Goal: Navigation & Orientation: Find specific page/section

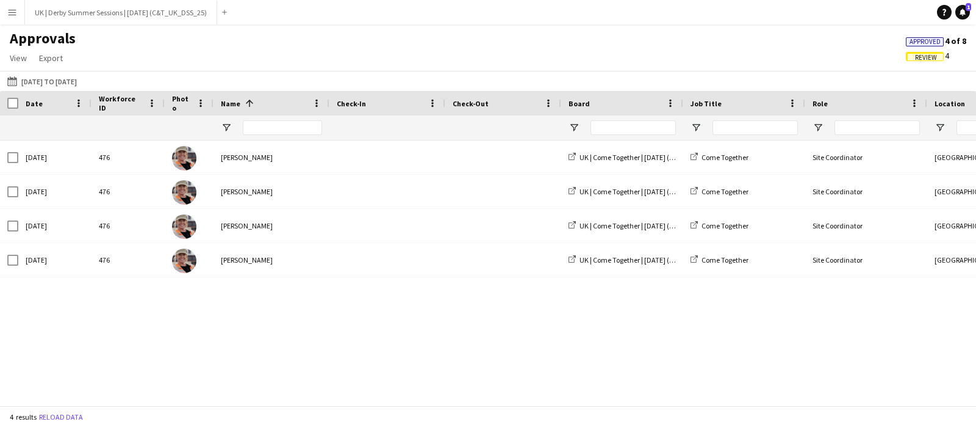
click at [15, 4] on button "Menu" at bounding box center [12, 12] width 24 height 24
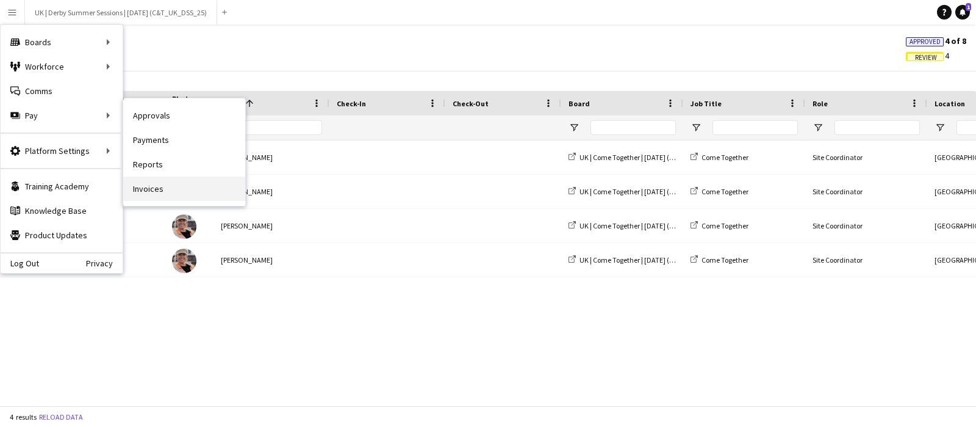
click at [165, 189] on link "Invoices" at bounding box center [184, 188] width 122 height 24
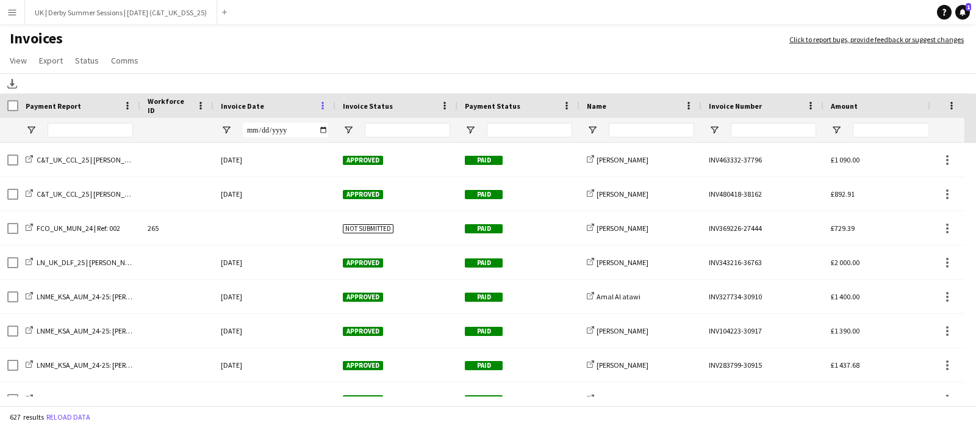
click at [326, 103] on div "Invoice Date" at bounding box center [275, 105] width 122 height 24
click at [323, 109] on span at bounding box center [322, 105] width 11 height 11
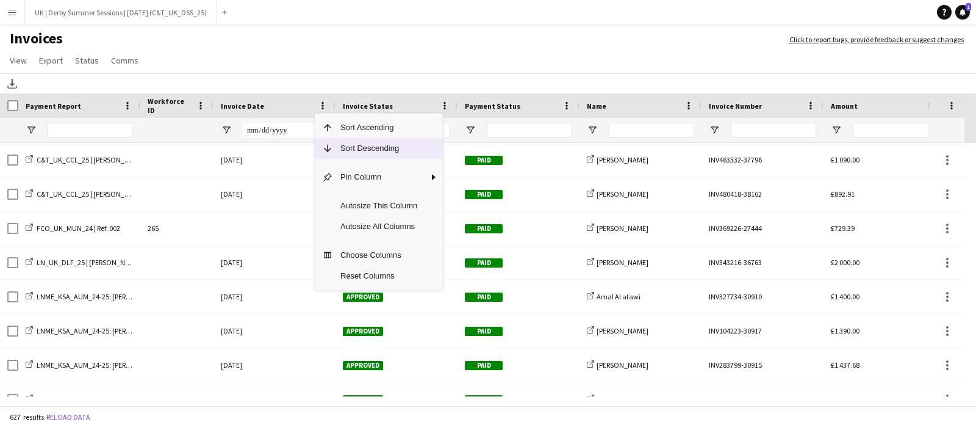
click at [351, 142] on span "Sort Descending" at bounding box center [379, 148] width 92 height 21
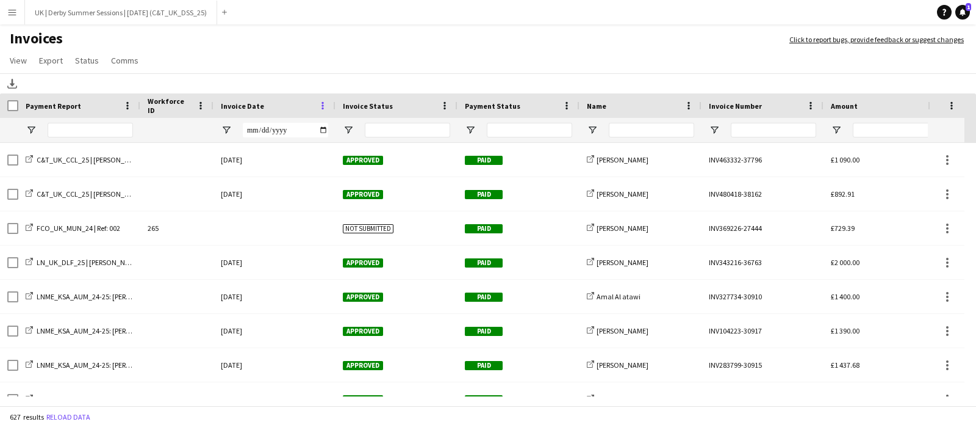
click at [325, 106] on span at bounding box center [322, 105] width 11 height 11
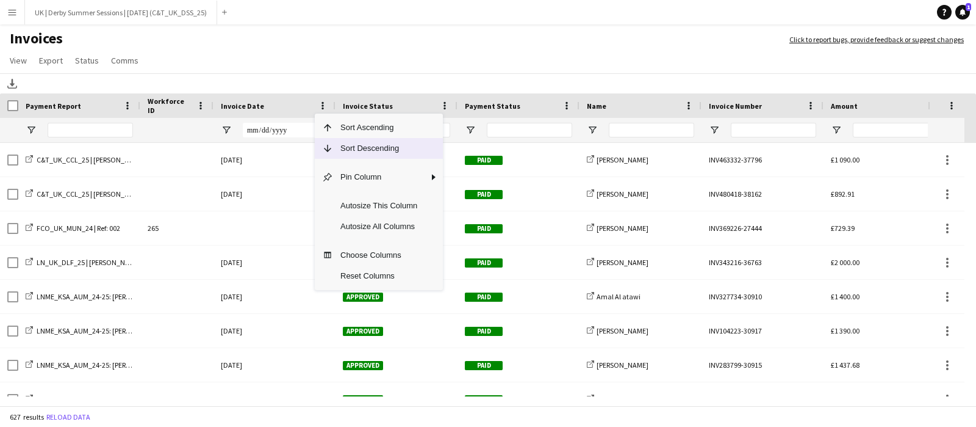
click at [348, 149] on span "Sort Descending" at bounding box center [379, 148] width 92 height 21
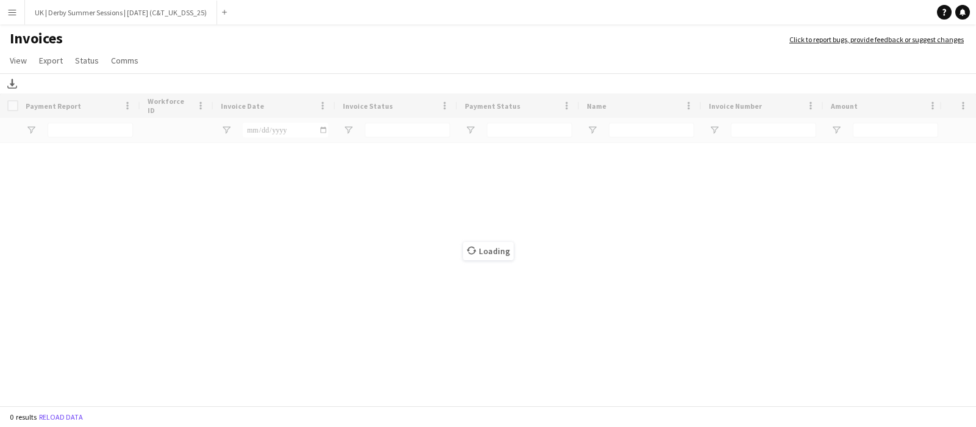
click at [7, 9] on app-icon "Menu" at bounding box center [12, 12] width 10 height 10
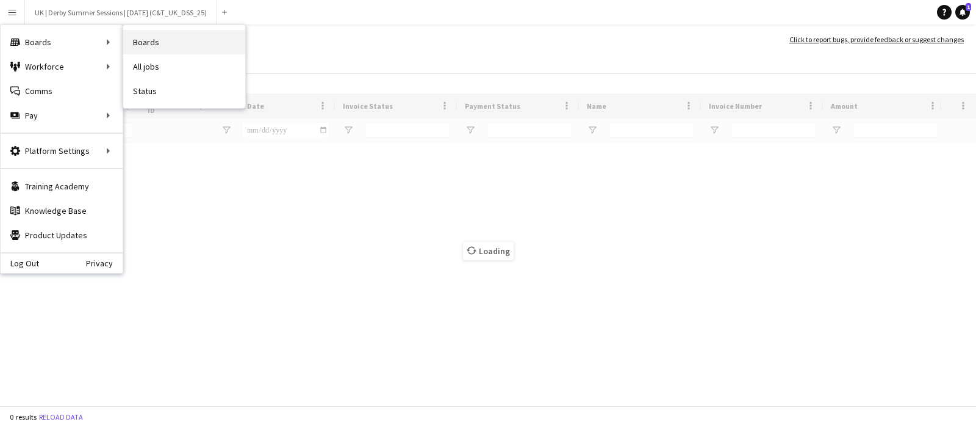
click at [167, 37] on link "Boards" at bounding box center [184, 42] width 122 height 24
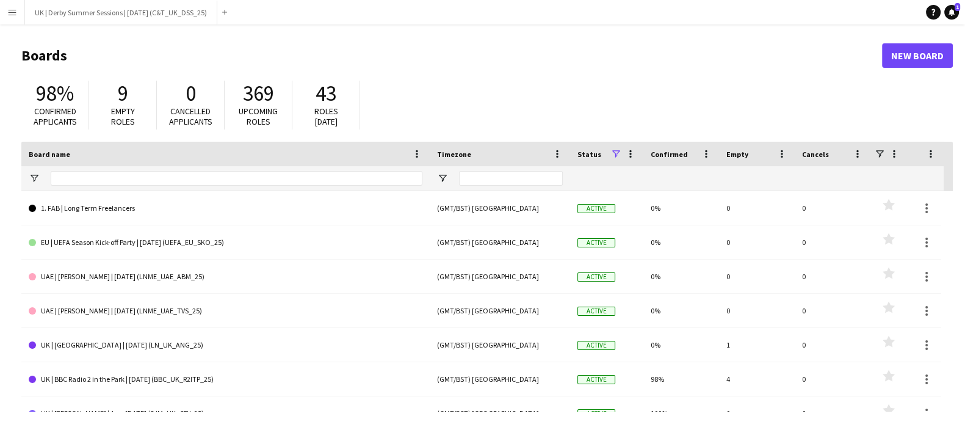
click at [8, 10] on app-icon "Menu" at bounding box center [12, 12] width 10 height 10
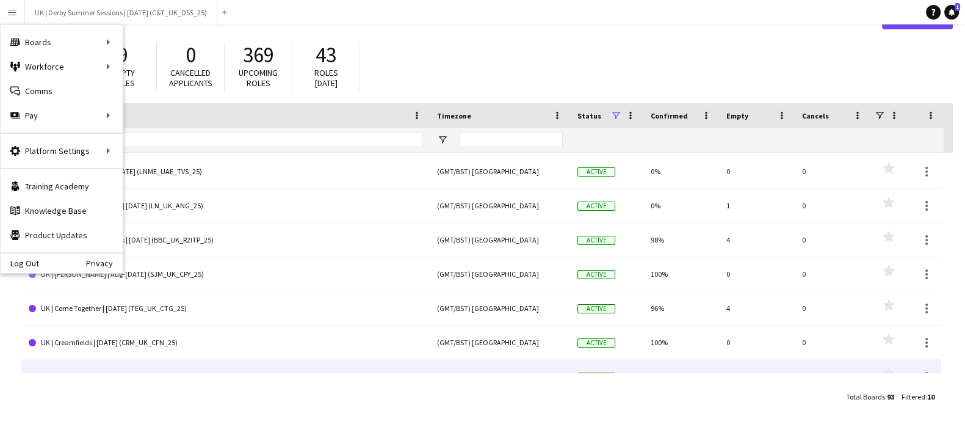
scroll to position [121, 0]
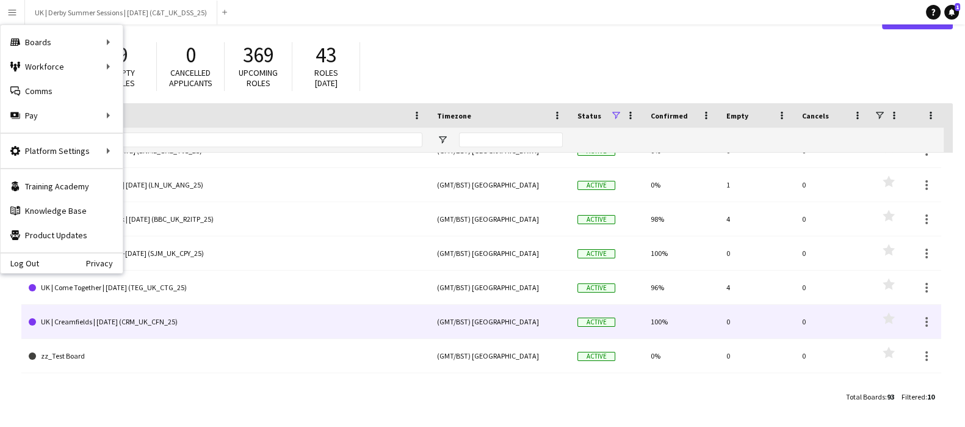
click at [217, 323] on link "UK | Creamfields | Aug 2025 (CRM_UK_CFN_25)" at bounding box center [226, 321] width 394 height 34
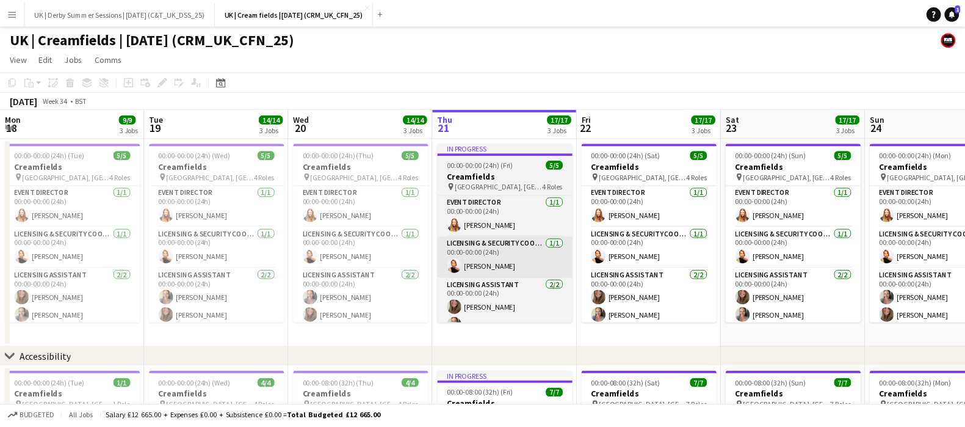
scroll to position [0, 292]
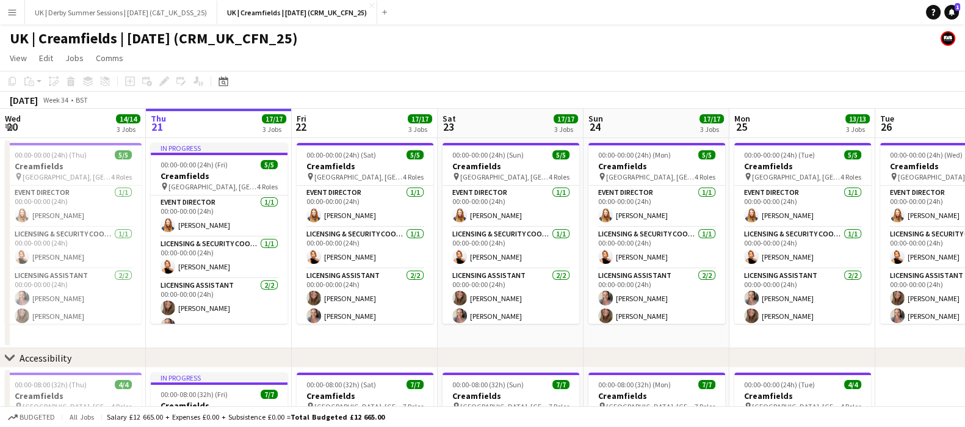
click at [3, 15] on button "Menu" at bounding box center [12, 12] width 24 height 24
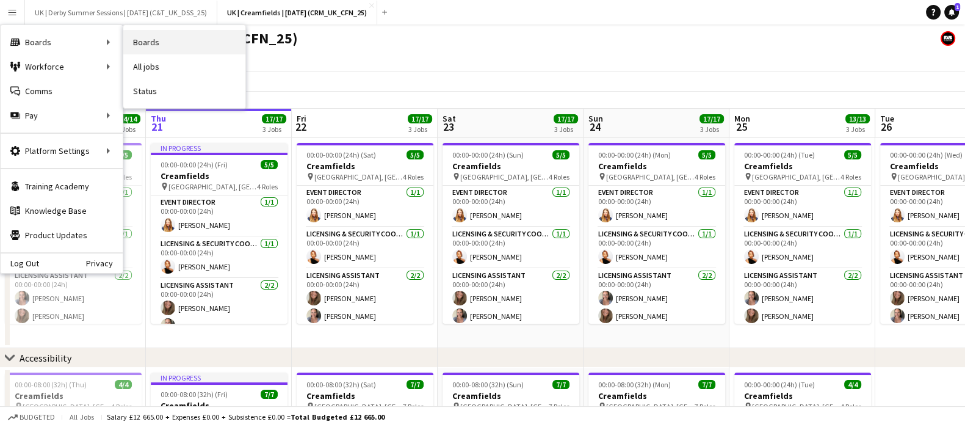
click at [167, 46] on link "Boards" at bounding box center [184, 42] width 122 height 24
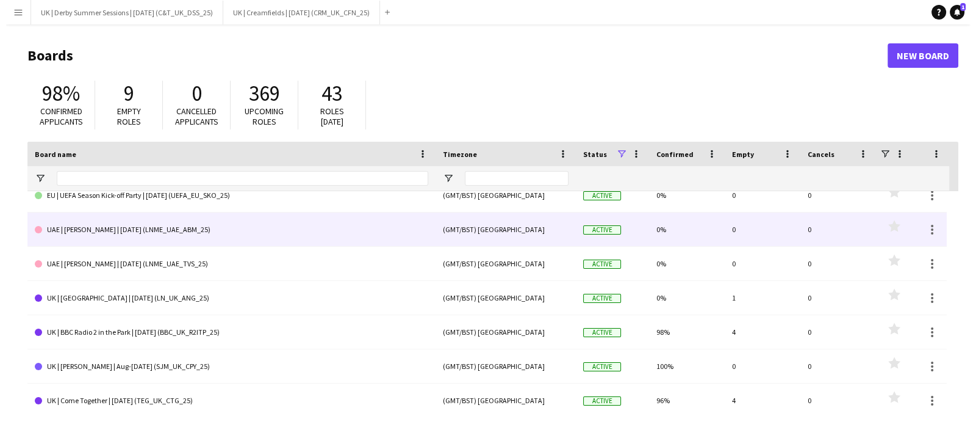
scroll to position [121, 0]
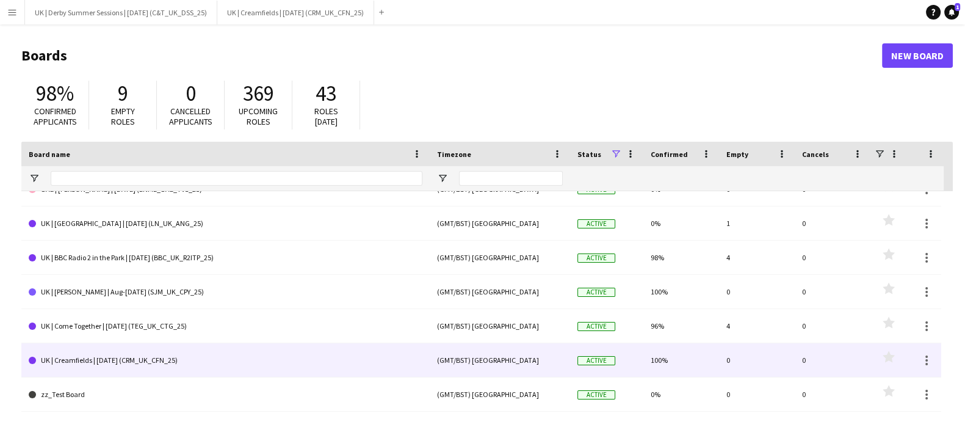
click at [201, 355] on link "UK | Creamfields | Aug 2025 (CRM_UK_CFN_25)" at bounding box center [226, 360] width 394 height 34
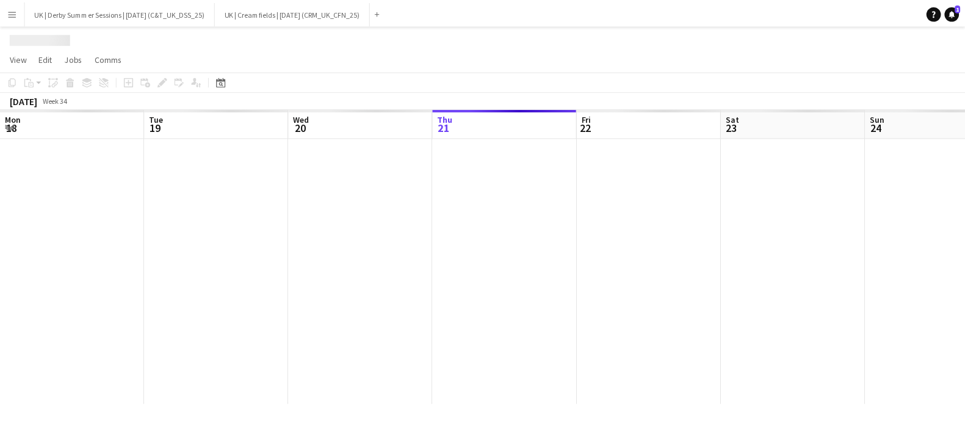
scroll to position [0, 292]
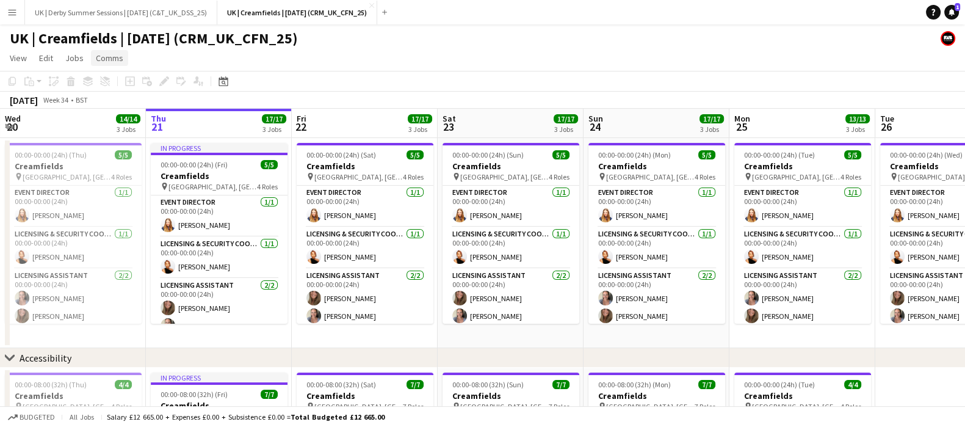
click at [121, 53] on span "Comms" at bounding box center [109, 57] width 27 height 11
click at [71, 57] on span "Jobs" at bounding box center [74, 57] width 18 height 11
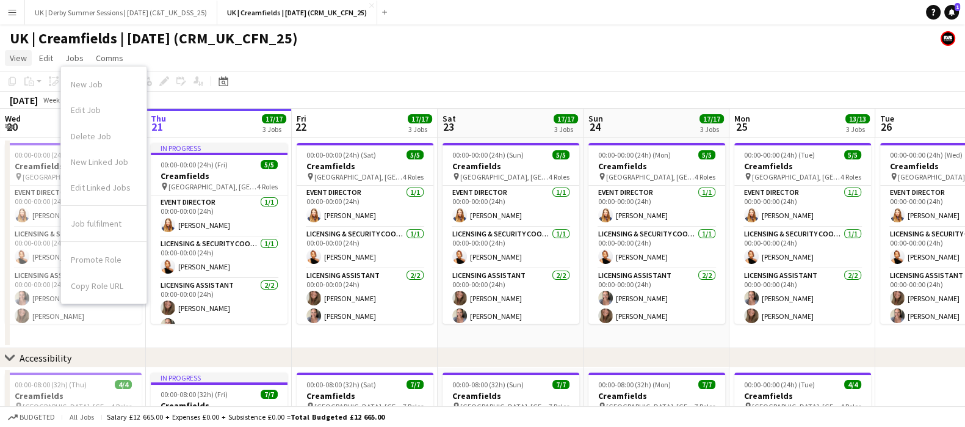
click at [18, 56] on span "View" at bounding box center [18, 57] width 17 height 11
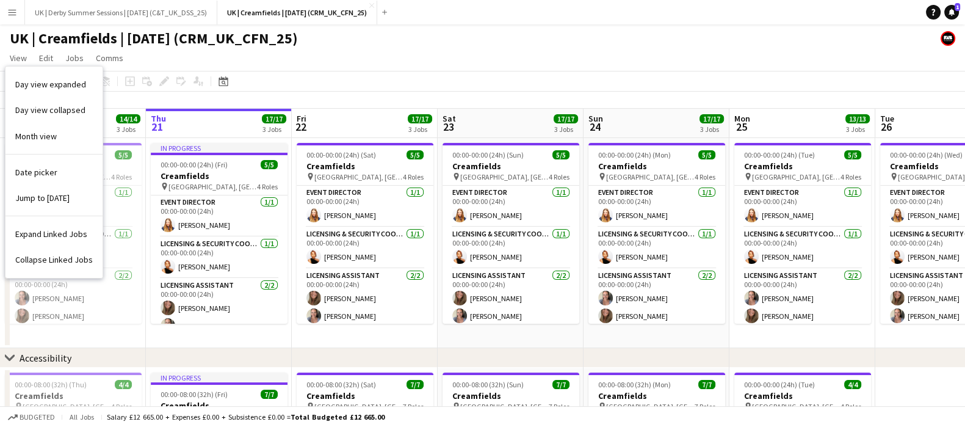
click at [242, 61] on app-page-menu "View Day view expanded Day view collapsed Month view Date picker Jump to today …" at bounding box center [482, 59] width 965 height 23
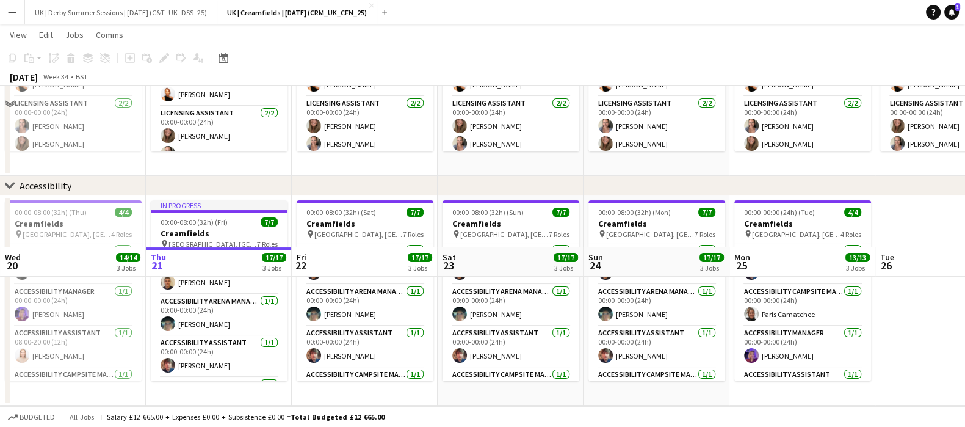
scroll to position [0, 0]
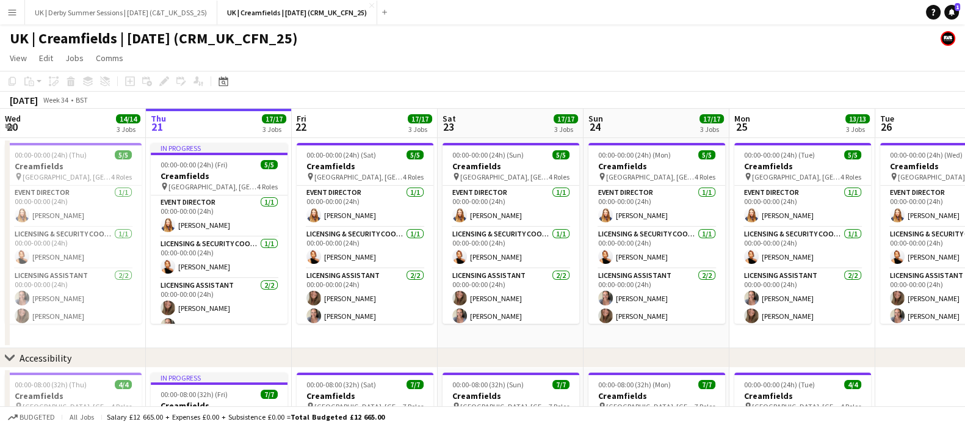
click at [6, 10] on button "Menu" at bounding box center [12, 12] width 24 height 24
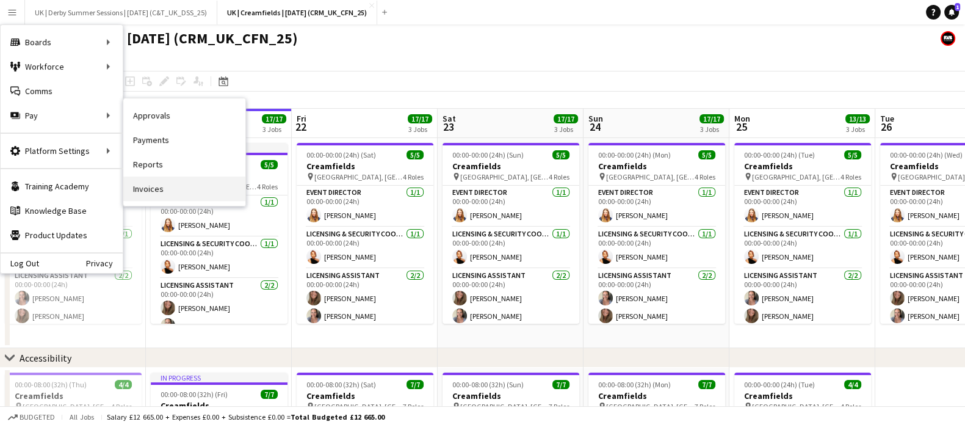
click at [161, 186] on link "Invoices" at bounding box center [184, 188] width 122 height 24
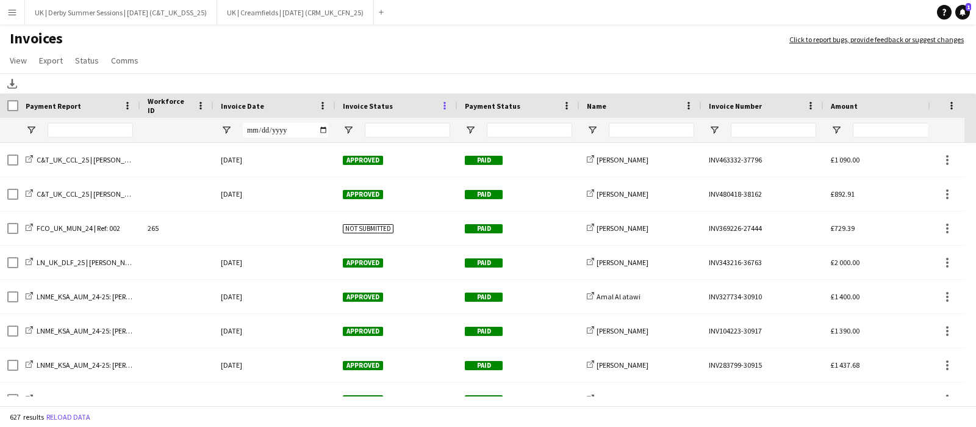
click at [448, 100] on span at bounding box center [444, 105] width 11 height 11
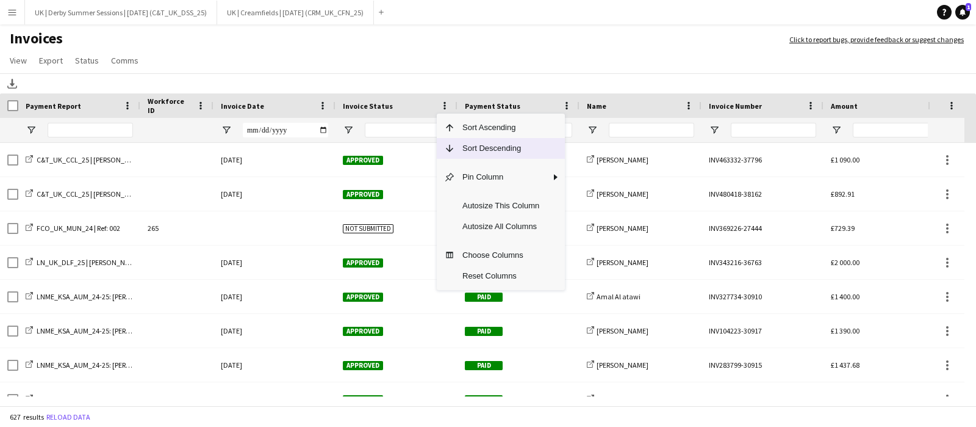
click at [452, 149] on span "Column Menu" at bounding box center [449, 148] width 11 height 11
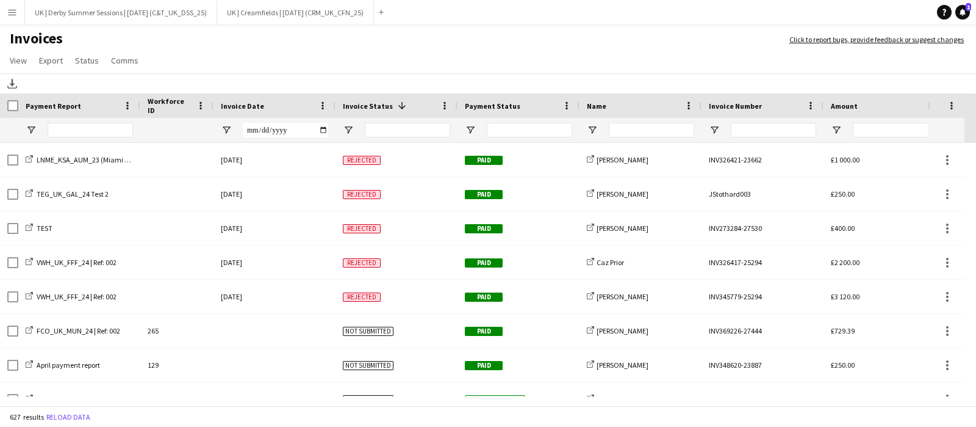
click at [12, 13] on app-icon "Menu" at bounding box center [12, 12] width 10 height 10
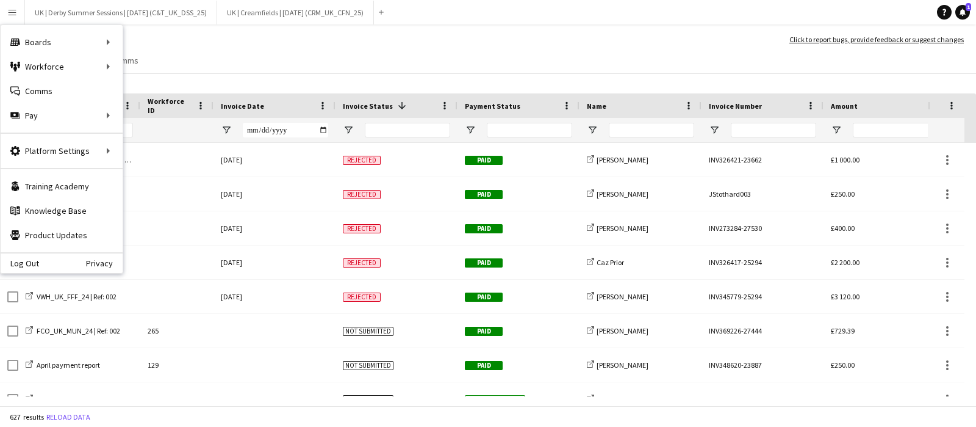
click at [635, 121] on div at bounding box center [651, 130] width 85 height 24
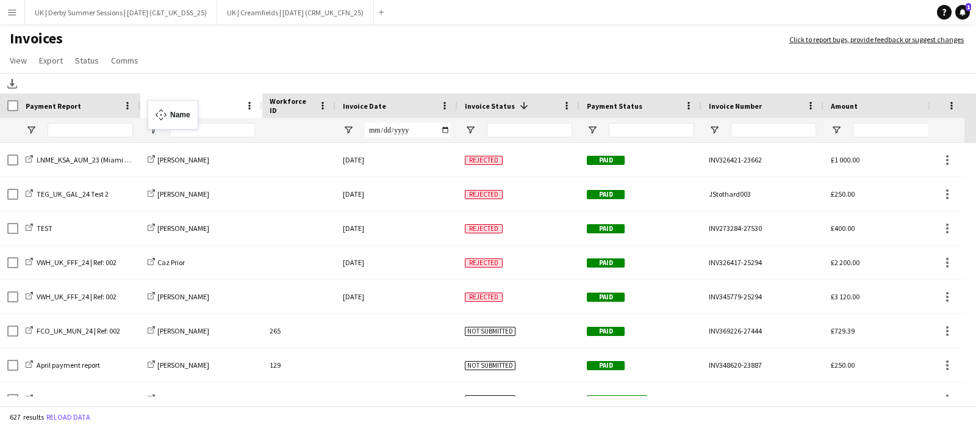
drag, startPoint x: 625, startPoint y: 108, endPoint x: 154, endPoint y: 107, distance: 471.7
click at [192, 131] on input "Name Filter Input" at bounding box center [212, 130] width 85 height 15
type input "******"
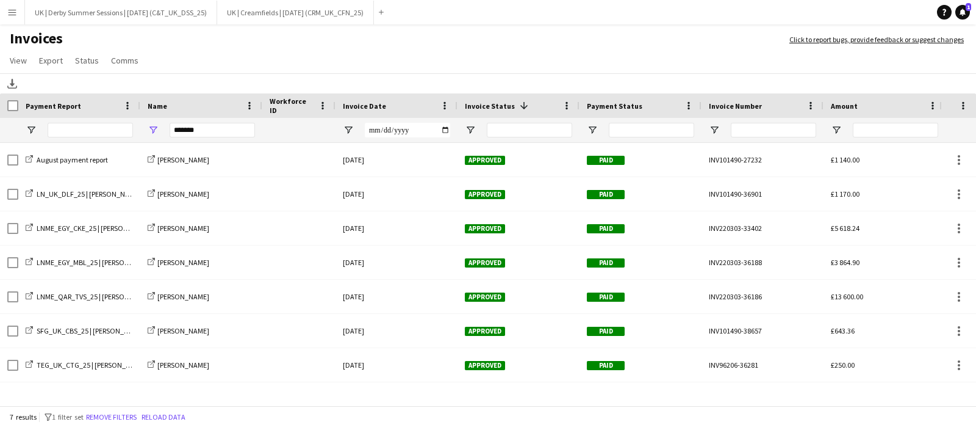
click at [15, 10] on app-icon "Menu" at bounding box center [12, 12] width 10 height 10
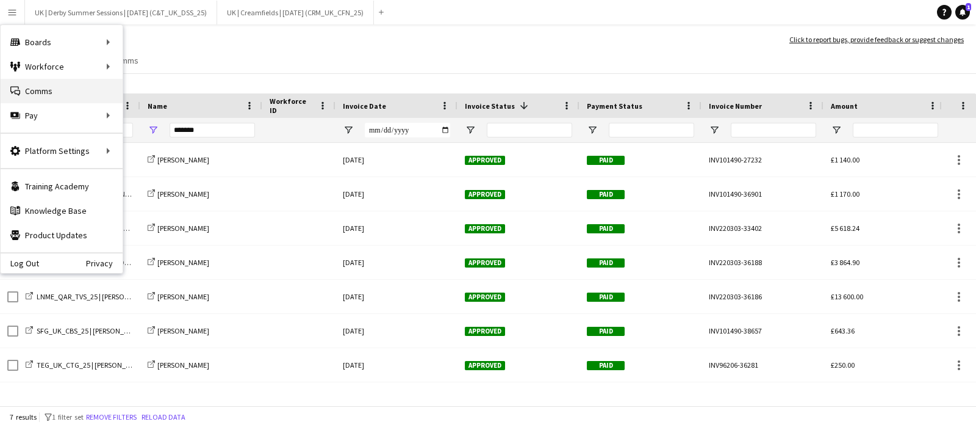
click at [76, 86] on link "Comms Comms" at bounding box center [62, 91] width 122 height 24
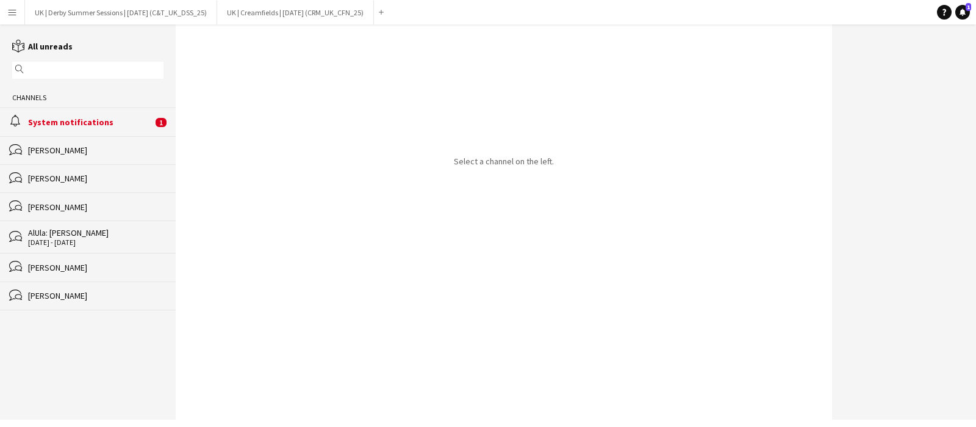
click at [95, 59] on div "reading All unreads magnifier Channels alarm System notifications 1 bubbles Hel…" at bounding box center [88, 175] width 176 height 270
click at [94, 68] on input "text" at bounding box center [94, 70] width 134 height 11
click at [9, 7] on app-icon "Menu" at bounding box center [12, 12] width 10 height 10
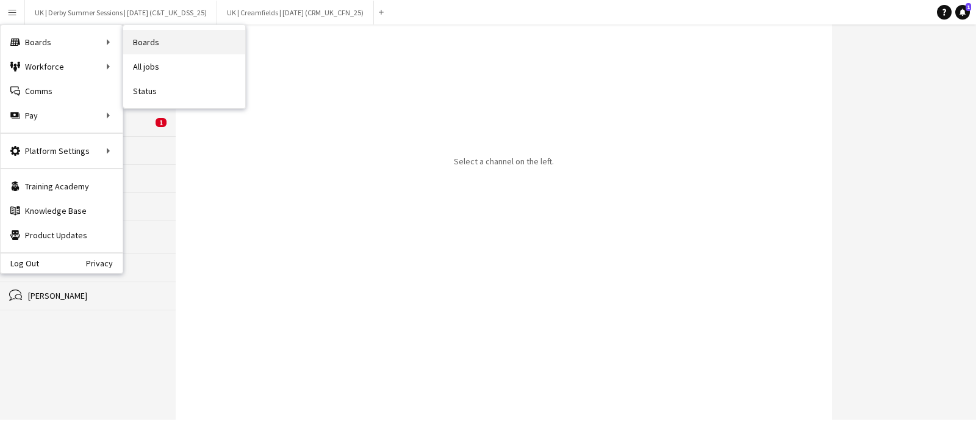
click at [167, 44] on link "Boards" at bounding box center [184, 42] width 122 height 24
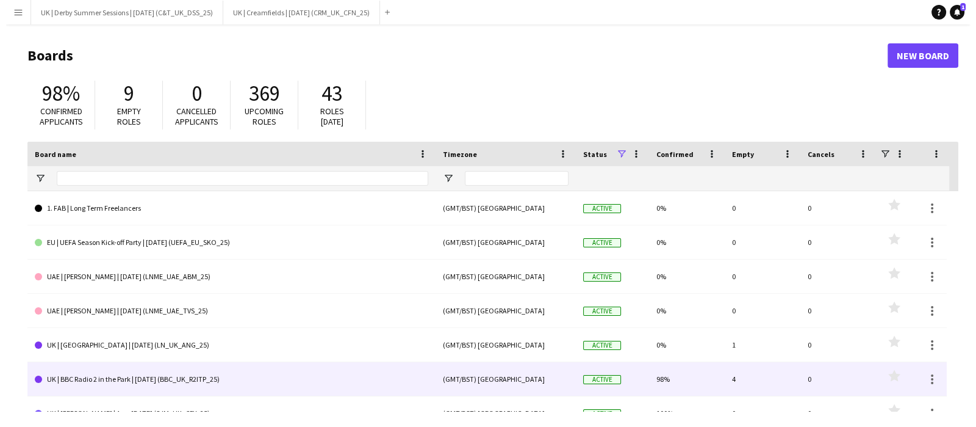
scroll to position [121, 0]
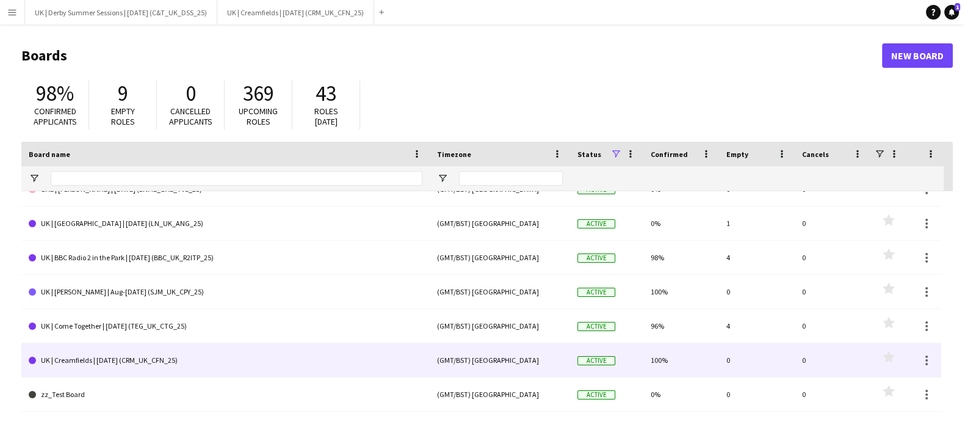
click at [134, 358] on link "UK | Creamfields | Aug 2025 (CRM_UK_CFN_25)" at bounding box center [226, 360] width 394 height 34
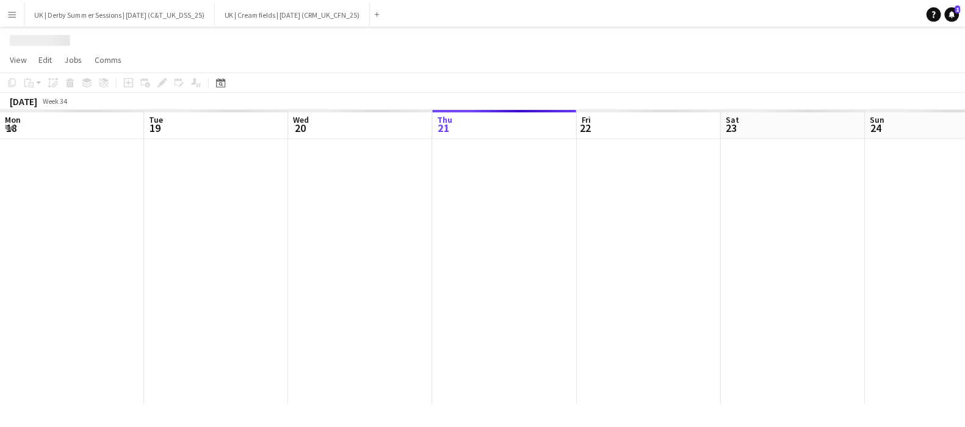
scroll to position [0, 292]
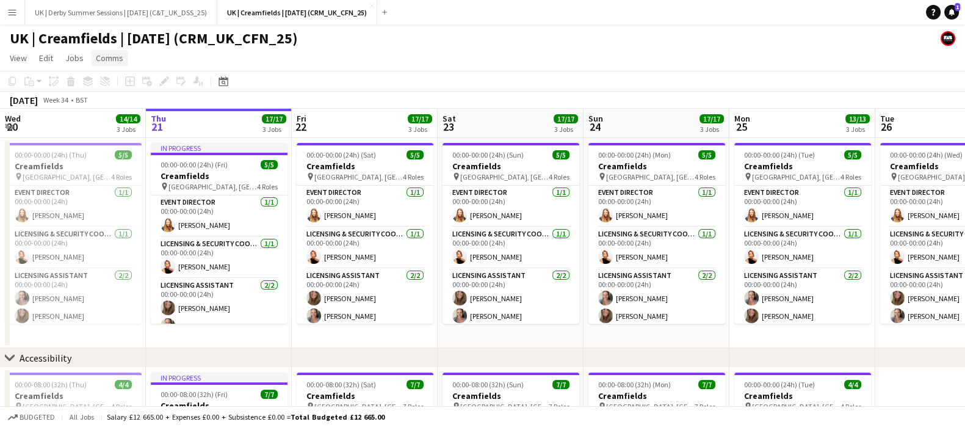
click at [119, 56] on span "Comms" at bounding box center [109, 57] width 27 height 11
click at [945, 35] on app-user-avatar at bounding box center [947, 38] width 15 height 15
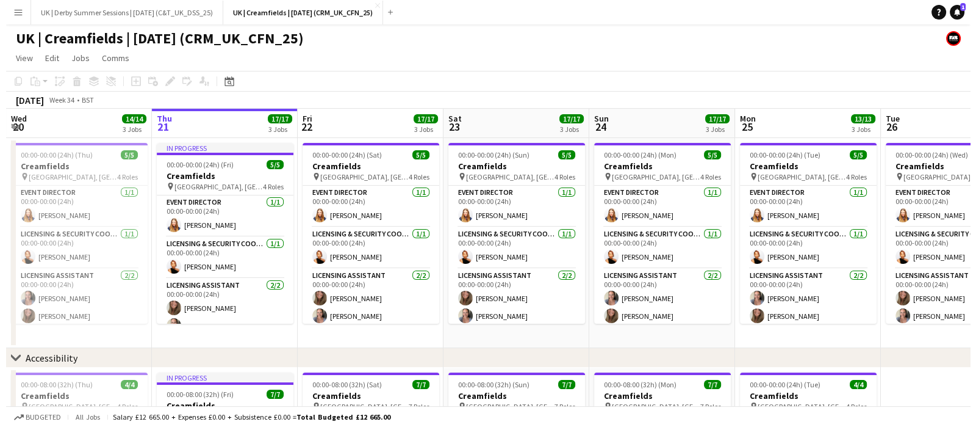
scroll to position [0, 0]
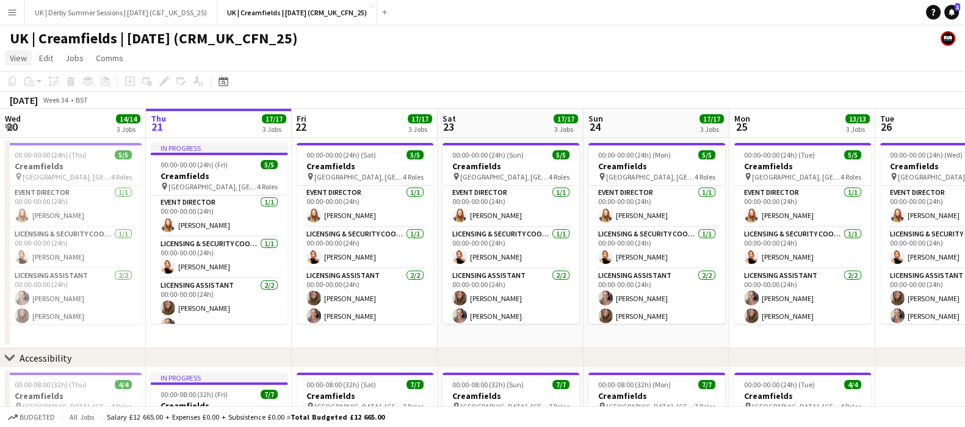
click at [18, 57] on span "View" at bounding box center [18, 57] width 17 height 11
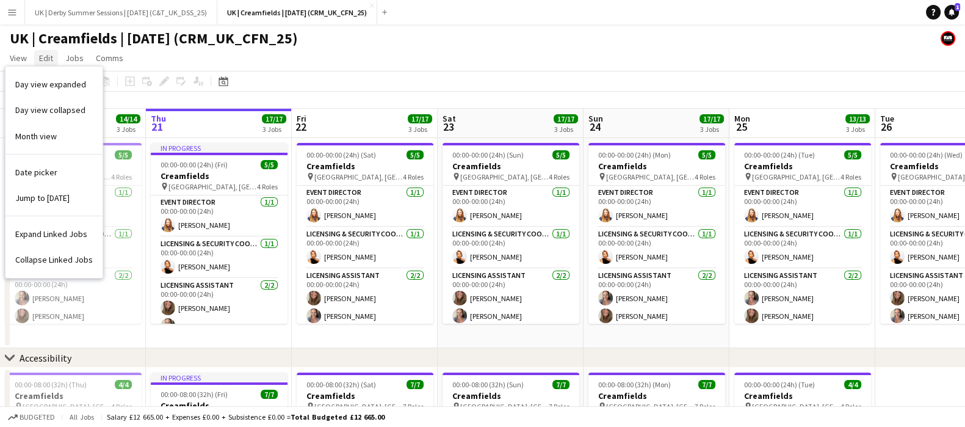
click at [47, 53] on span "Edit" at bounding box center [46, 57] width 14 height 11
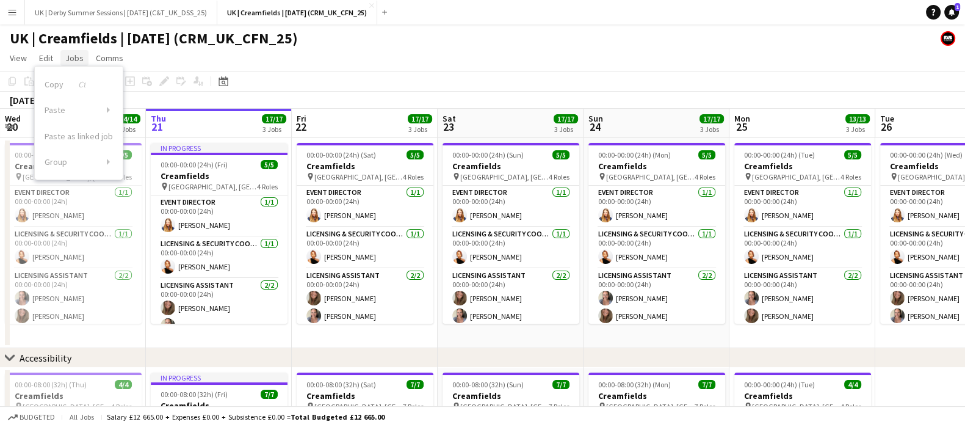
click at [86, 51] on link "Jobs" at bounding box center [74, 58] width 28 height 16
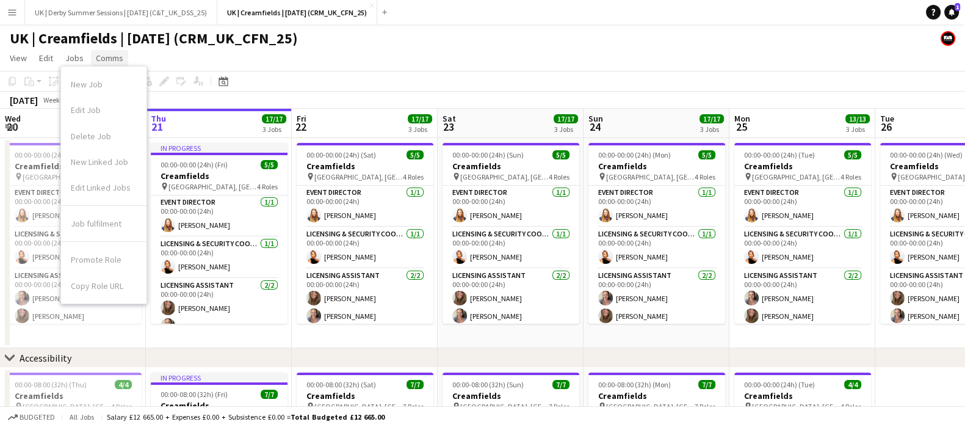
click at [106, 51] on link "Comms" at bounding box center [109, 58] width 37 height 16
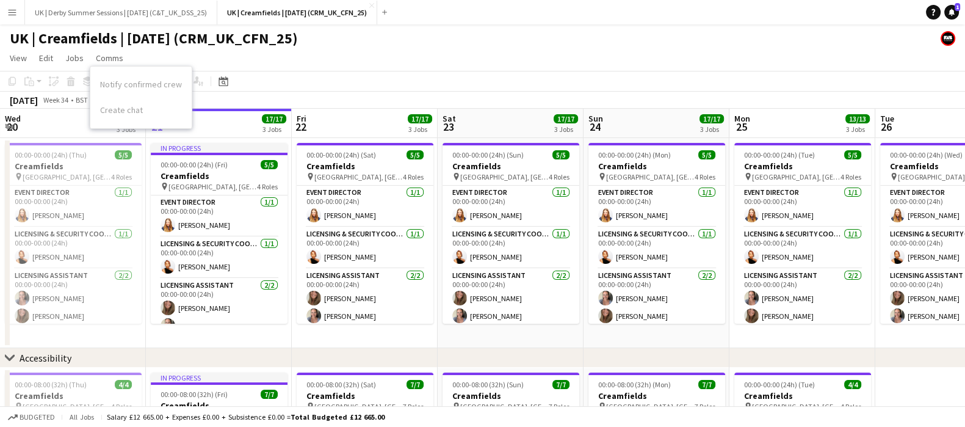
click at [13, 9] on app-icon "Menu" at bounding box center [12, 12] width 10 height 10
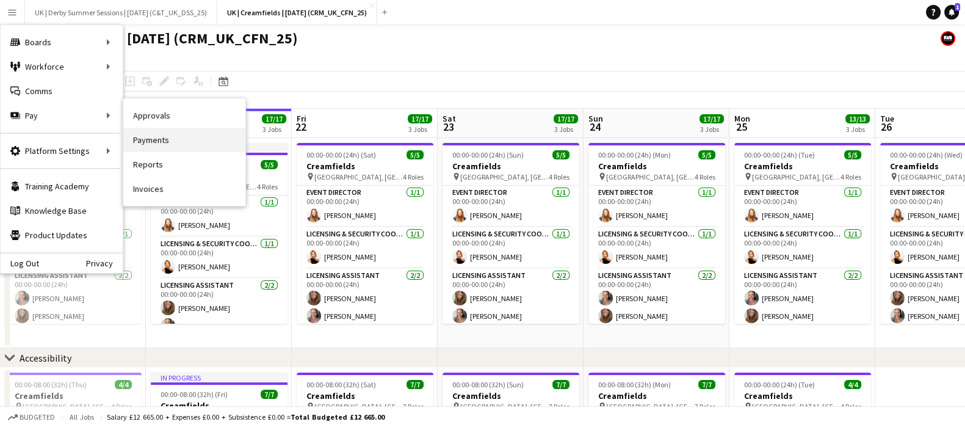
click at [168, 139] on link "Payments" at bounding box center [184, 140] width 122 height 24
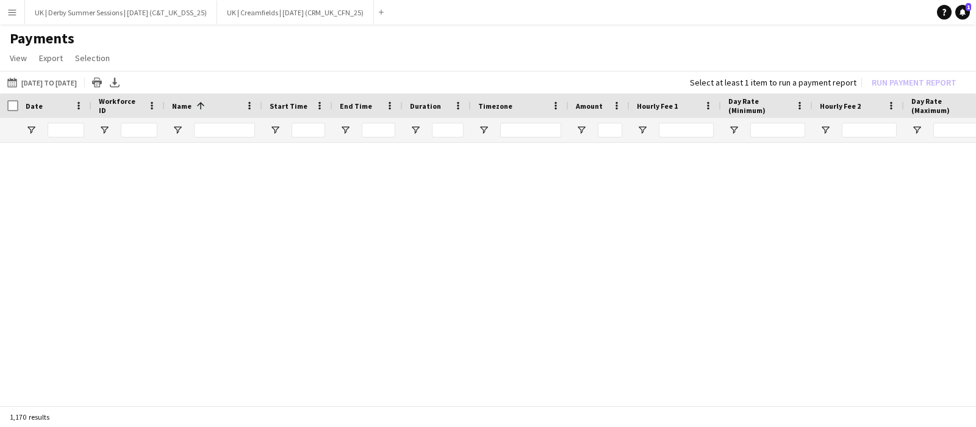
type input "**********"
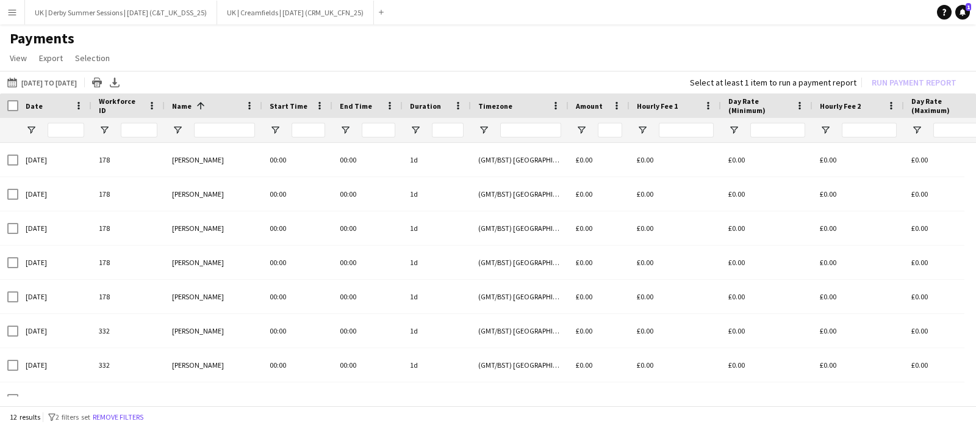
click at [9, 13] on app-icon "Menu" at bounding box center [12, 12] width 10 height 10
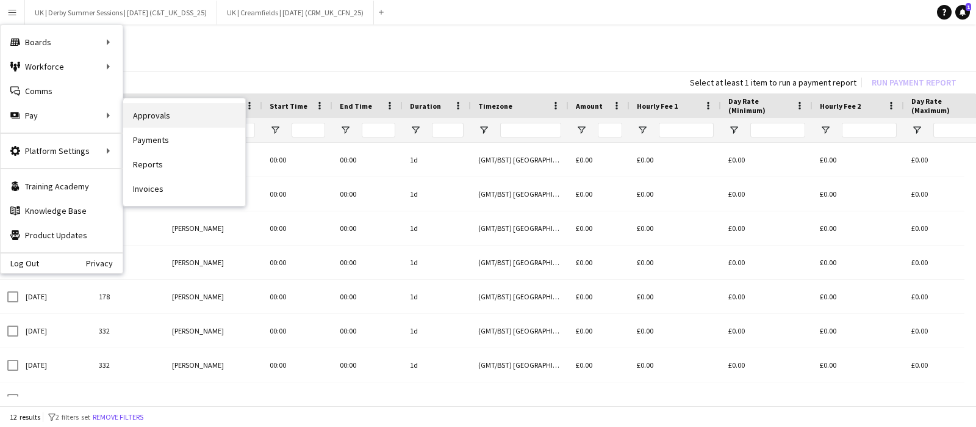
click at [184, 111] on link "Approvals" at bounding box center [184, 115] width 122 height 24
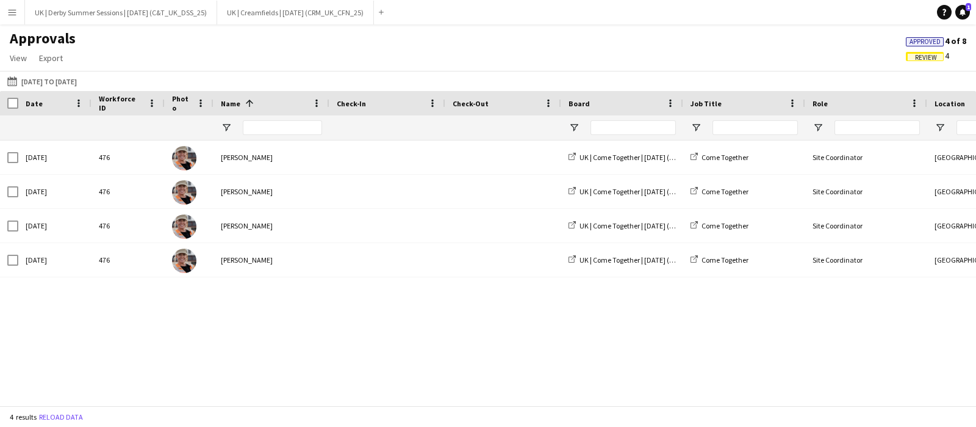
click at [912, 53] on span "Review" at bounding box center [925, 56] width 38 height 9
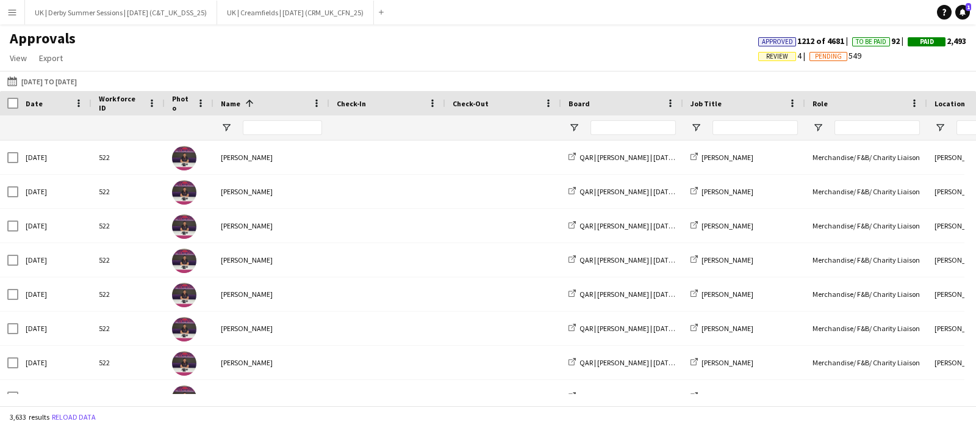
click at [15, 4] on button "Menu" at bounding box center [12, 12] width 24 height 24
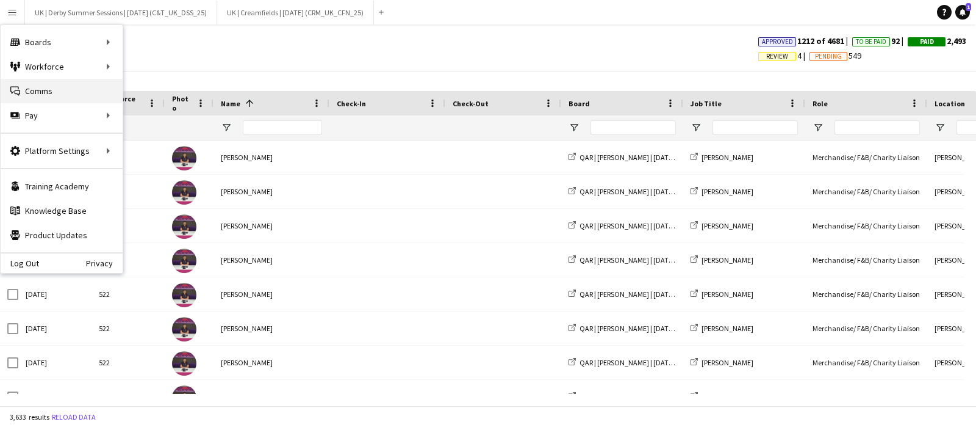
click at [63, 88] on link "Comms Comms" at bounding box center [62, 91] width 122 height 24
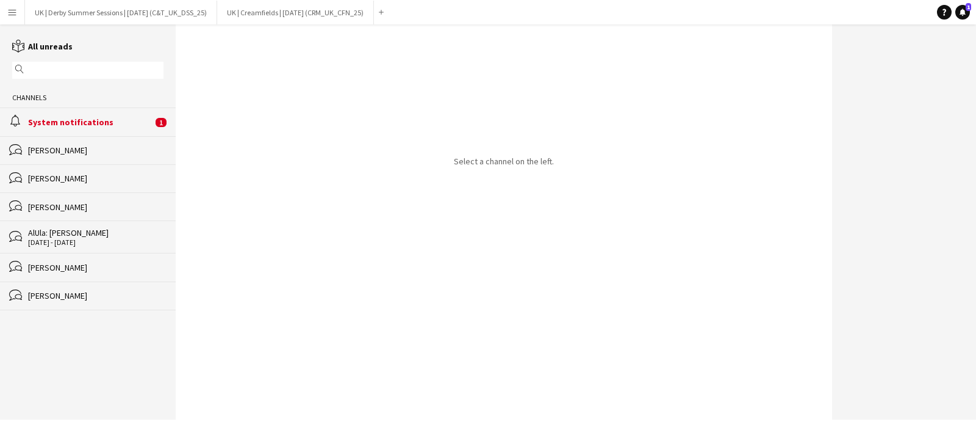
click at [43, 152] on div "Helen Hall" at bounding box center [95, 150] width 135 height 11
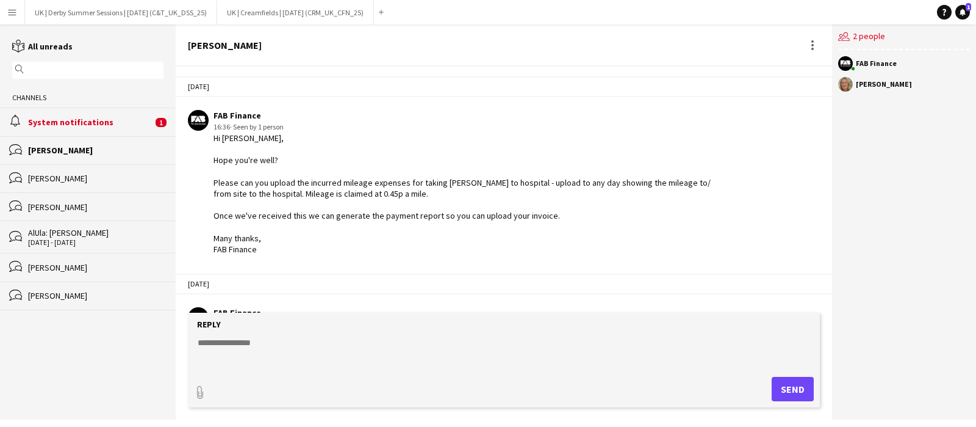
click at [124, 69] on input "text" at bounding box center [94, 70] width 134 height 11
click at [815, 40] on div at bounding box center [812, 45] width 15 height 15
click at [86, 59] on div at bounding box center [488, 213] width 976 height 427
click at [53, 114] on div "alarm System notifications 1" at bounding box center [88, 121] width 176 height 28
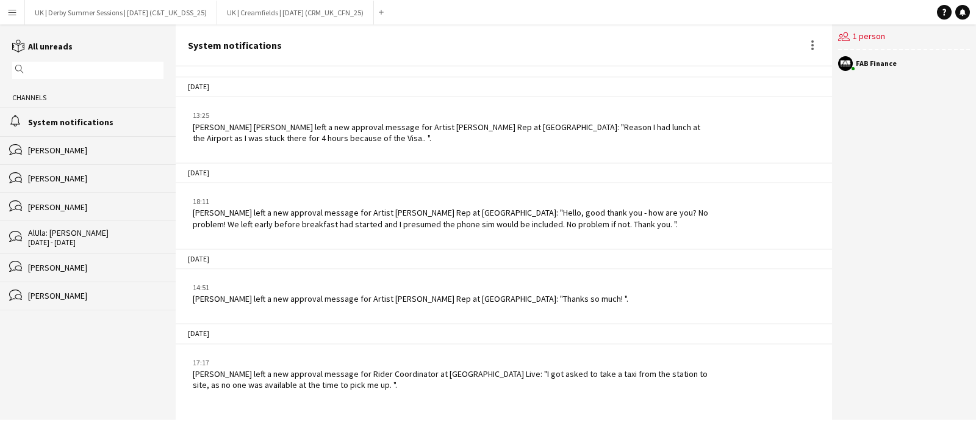
click at [52, 73] on input "text" at bounding box center [94, 70] width 134 height 11
click at [12, 12] on app-icon "Menu" at bounding box center [12, 12] width 10 height 10
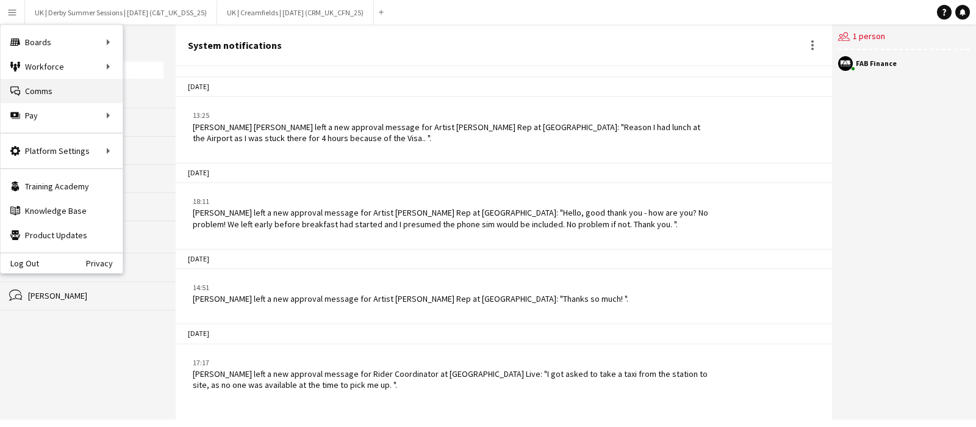
click at [71, 87] on link "Comms Comms" at bounding box center [62, 91] width 122 height 24
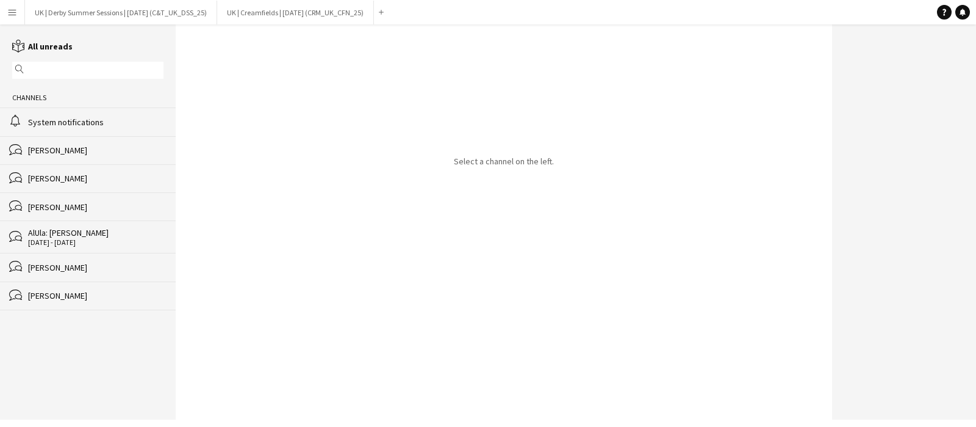
click at [71, 70] on input "text" at bounding box center [94, 70] width 134 height 11
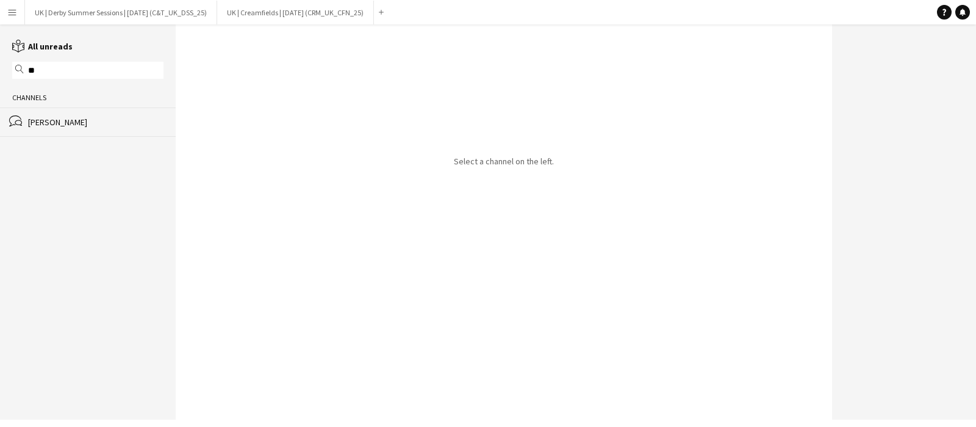
type input "**"
click at [18, 8] on button "Menu" at bounding box center [12, 12] width 24 height 24
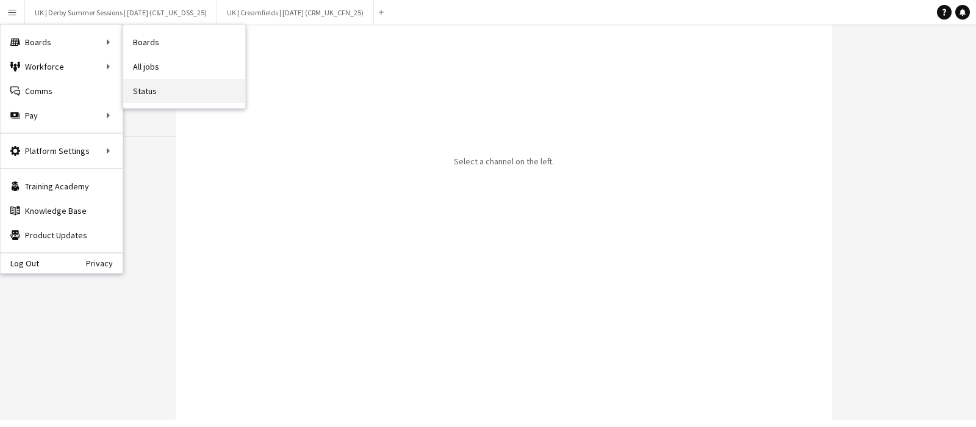
click at [145, 87] on link "Status" at bounding box center [184, 91] width 122 height 24
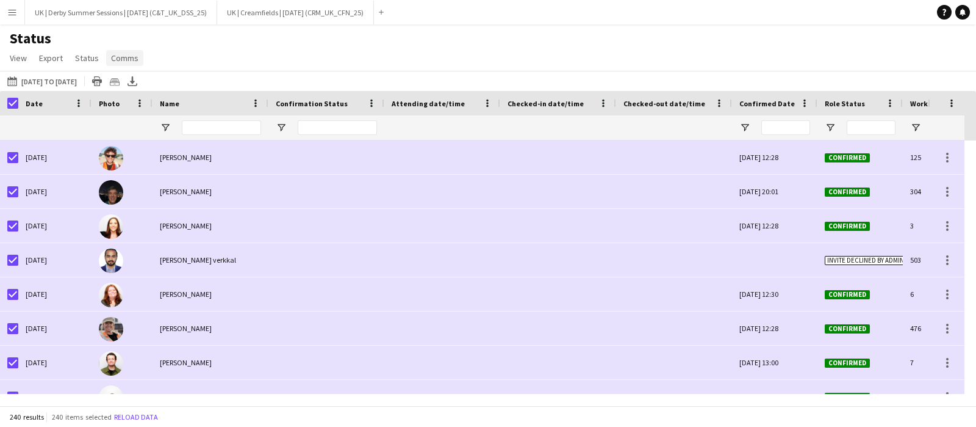
click at [126, 58] on span "Comms" at bounding box center [124, 57] width 27 height 11
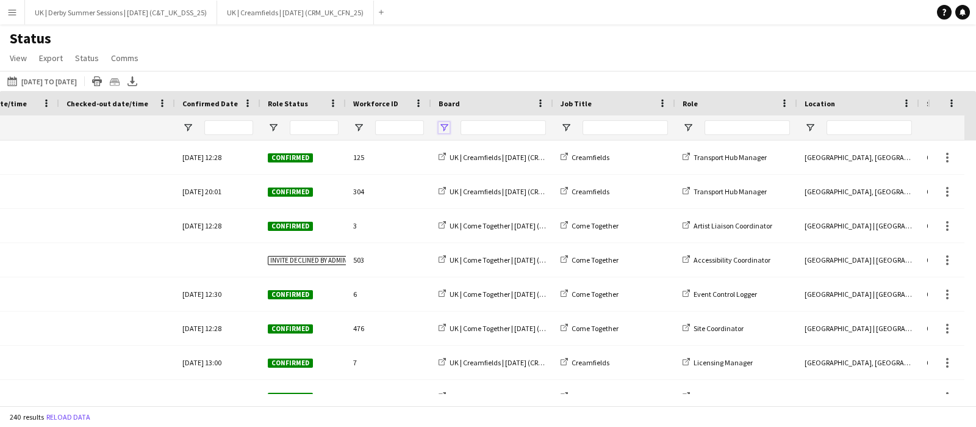
click at [441, 124] on span "Open Filter Menu" at bounding box center [444, 127] width 11 height 11
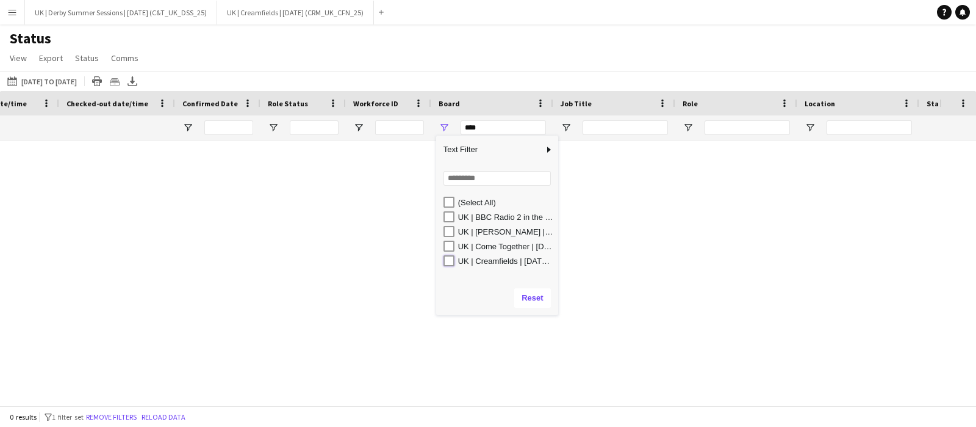
type input "**********"
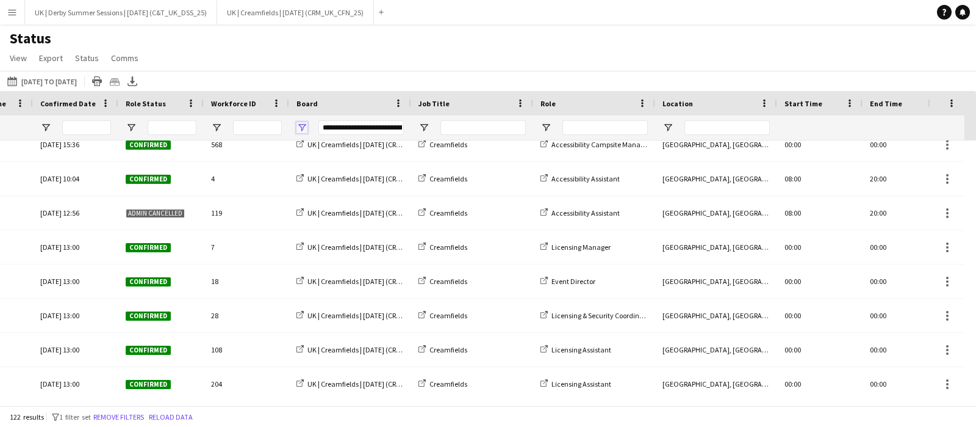
click at [297, 122] on span "Open Filter Menu" at bounding box center [302, 127] width 11 height 11
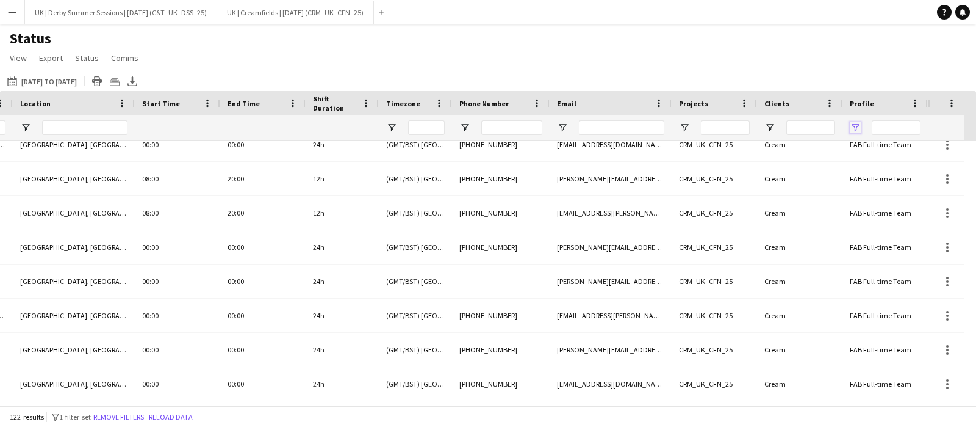
click at [857, 126] on span "Open Filter Menu" at bounding box center [855, 127] width 11 height 11
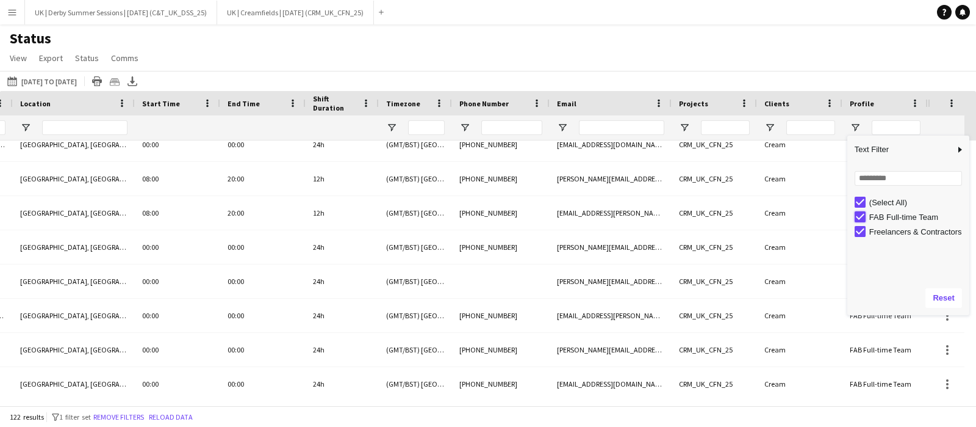
type input "**********"
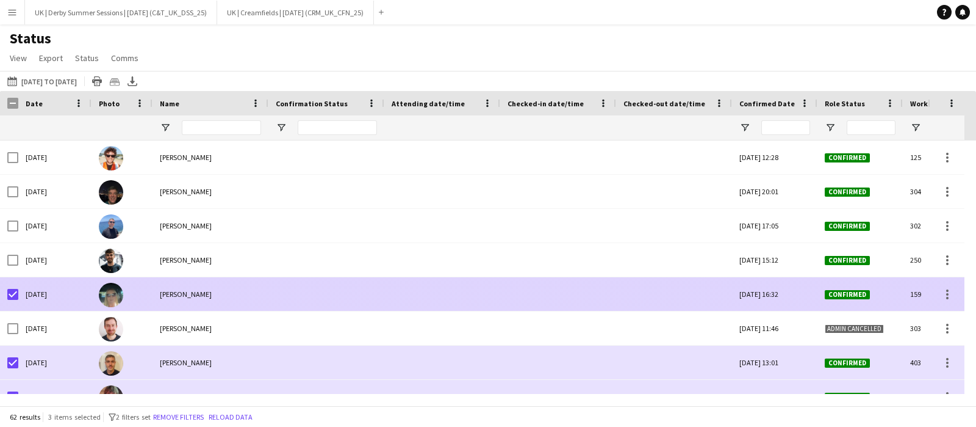
click at [14, 288] on div at bounding box center [12, 294] width 11 height 34
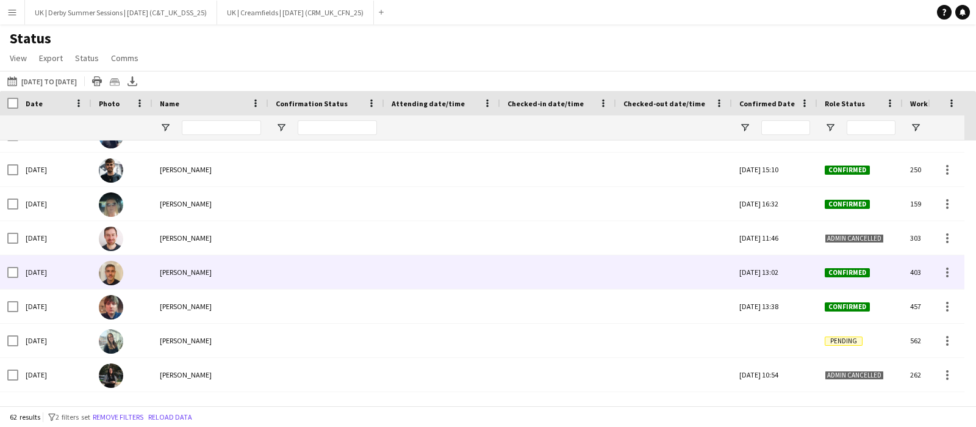
click at [12, 279] on div at bounding box center [12, 272] width 11 height 34
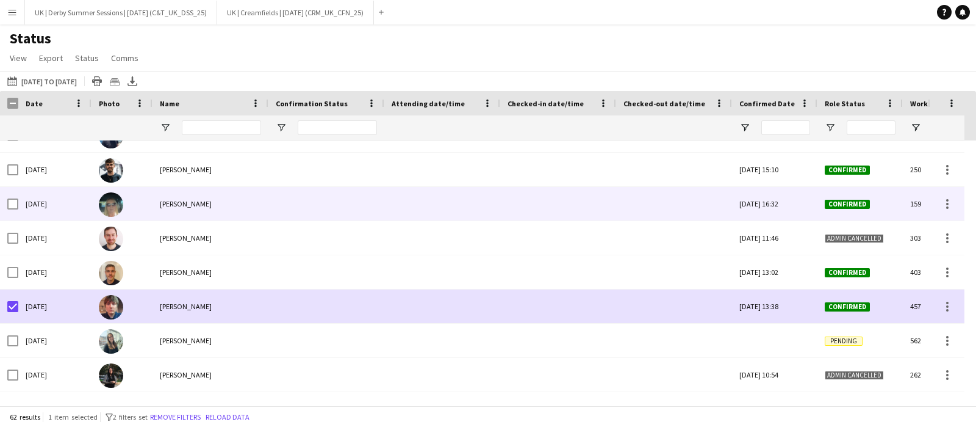
click at [6, 200] on div at bounding box center [9, 204] width 18 height 34
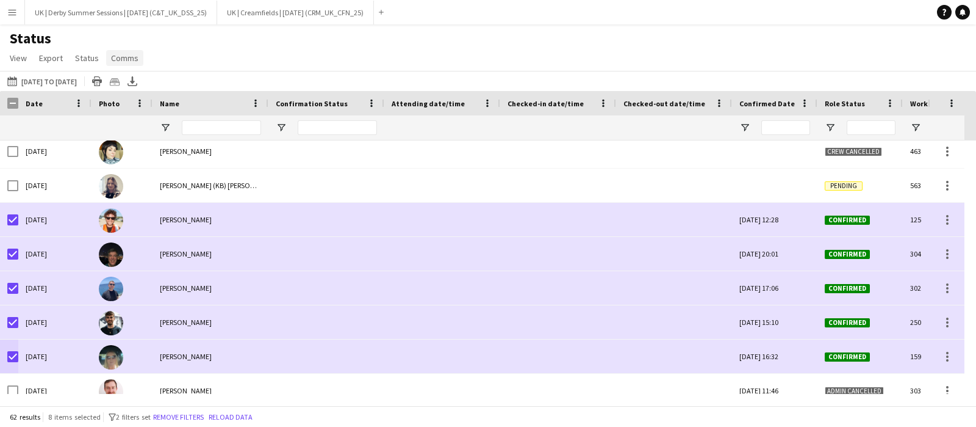
click at [126, 52] on span "Comms" at bounding box center [124, 57] width 27 height 11
click at [129, 73] on link "Send notification" at bounding box center [146, 84] width 85 height 26
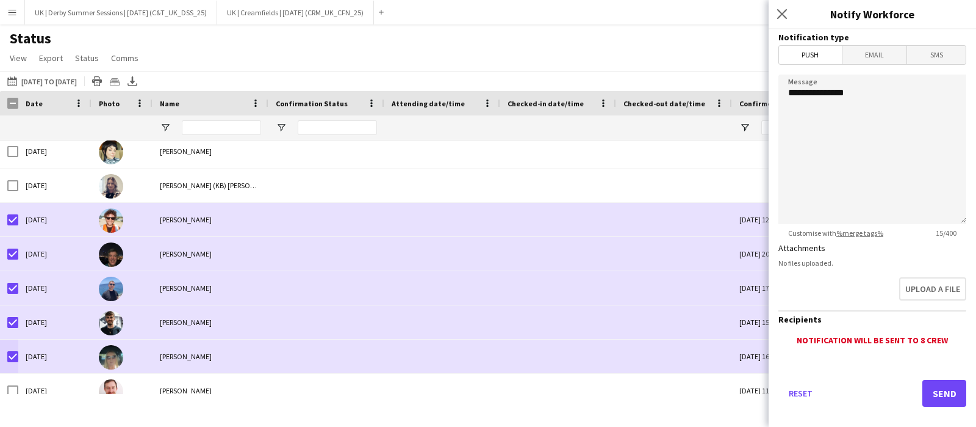
click at [9, 13] on app-icon "Menu" at bounding box center [12, 12] width 10 height 10
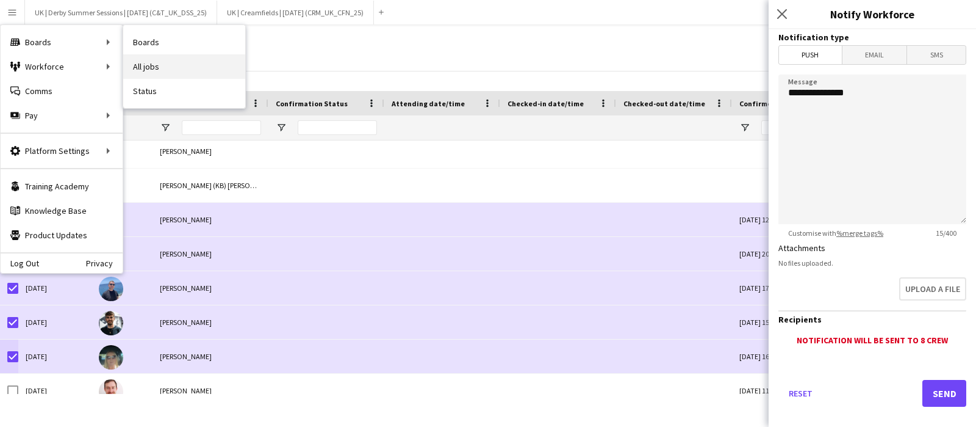
click at [182, 56] on link "All jobs" at bounding box center [184, 66] width 122 height 24
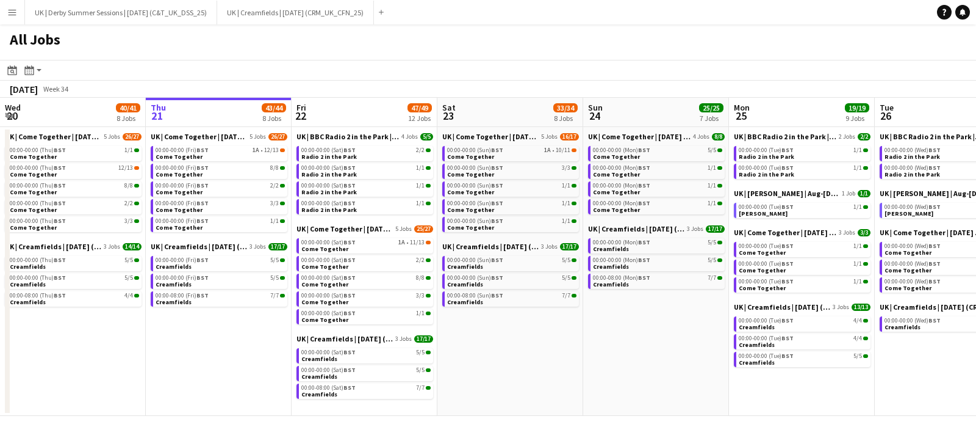
click at [13, 16] on app-icon "Menu" at bounding box center [12, 12] width 10 height 10
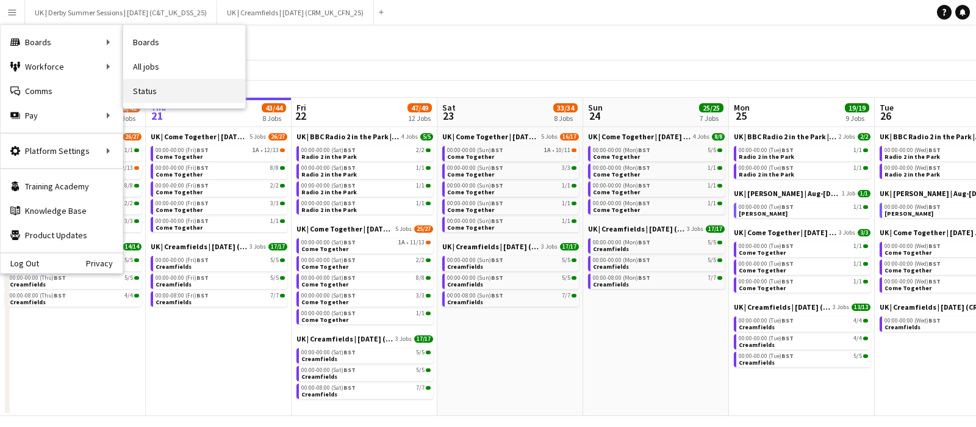
click at [163, 90] on link "Status" at bounding box center [184, 91] width 122 height 24
